Goal: Find specific page/section: Find specific page/section

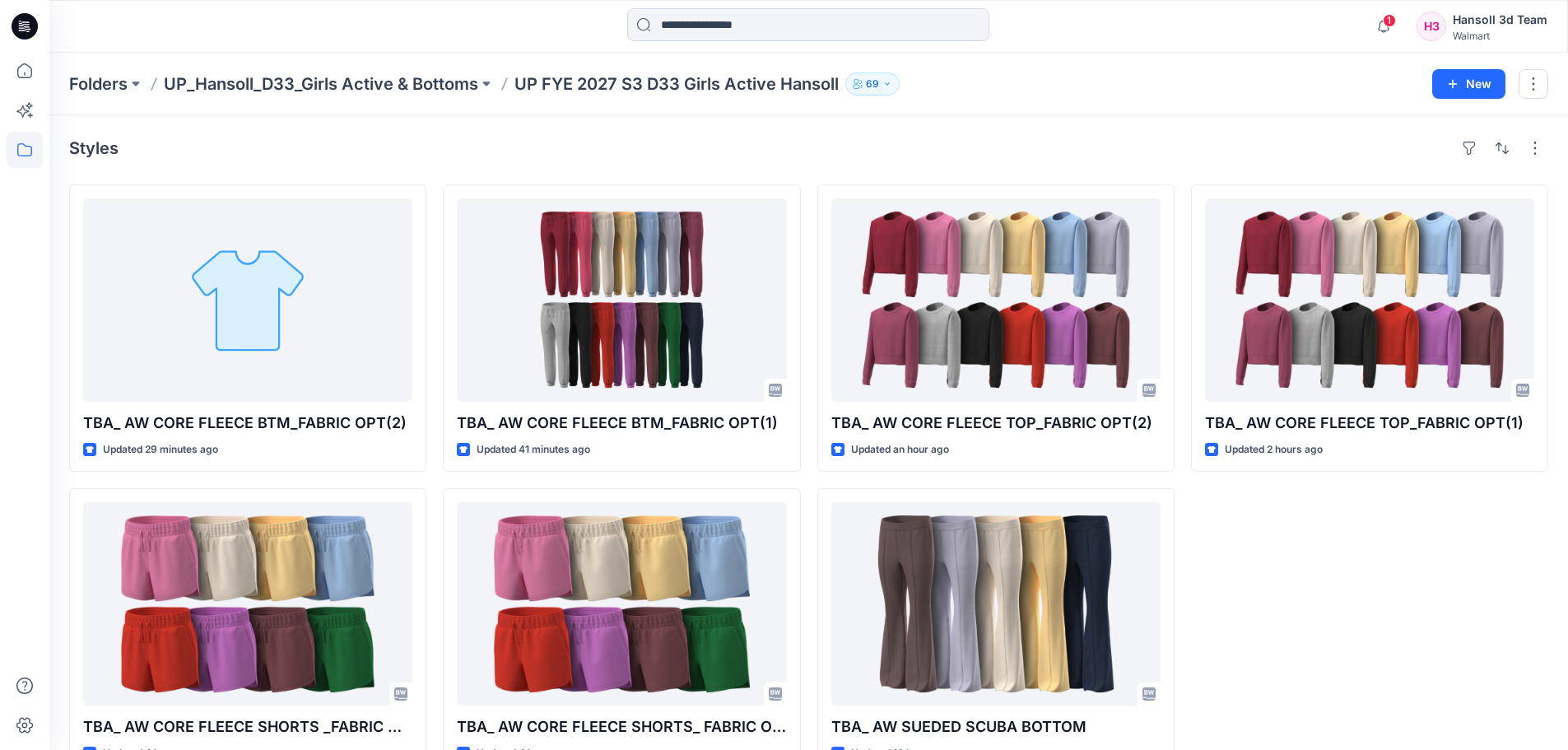
click at [1391, 545] on div "TBA_ AW CORE FLEECE TOP_FABRIC OPT(1) Updated 2 hours ago" at bounding box center [1369, 480] width 357 height 591
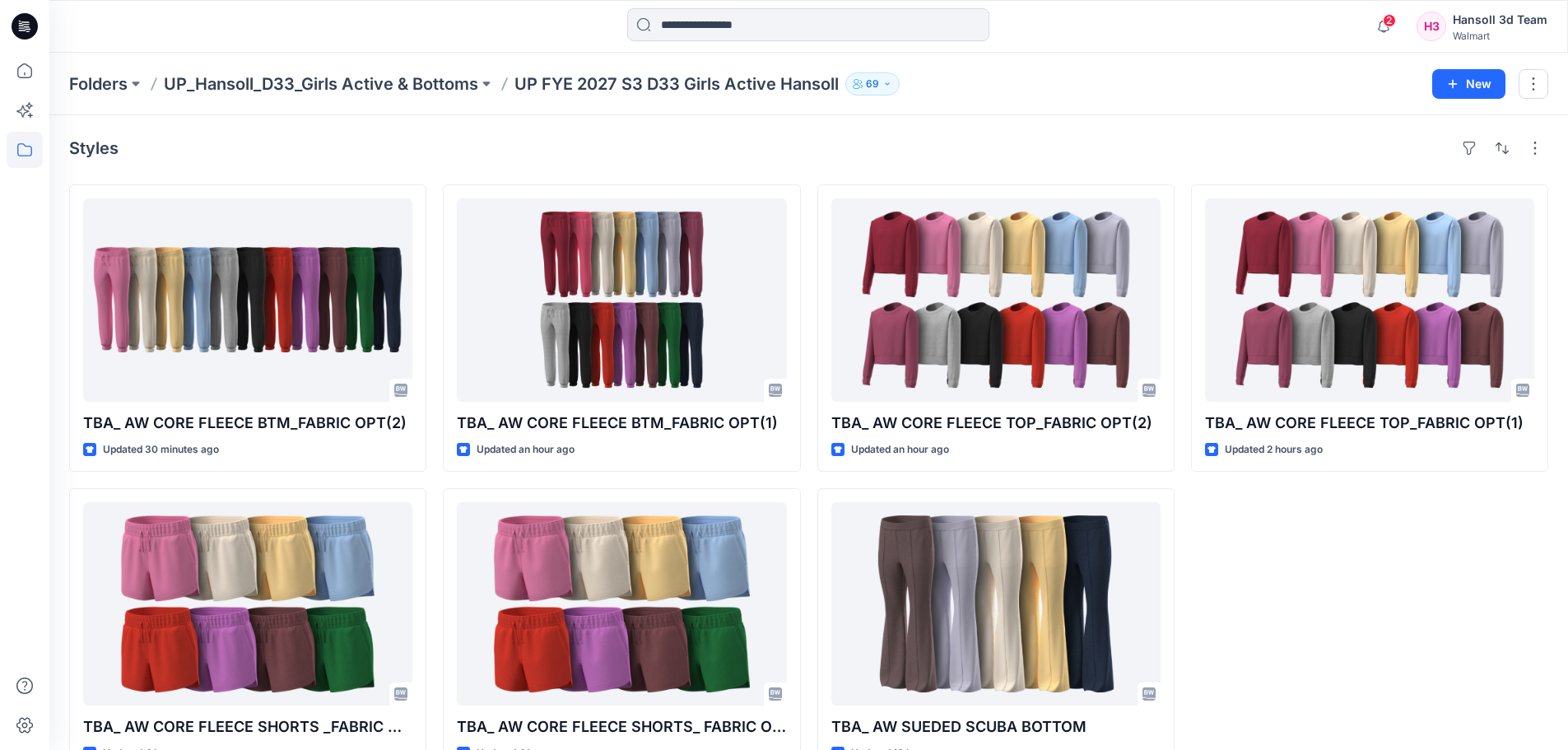
click at [1389, 560] on div "TBA_ AW CORE FLEECE TOP_FABRIC OPT(1) Updated 2 hours ago" at bounding box center [1369, 480] width 357 height 591
